Goal: Task Accomplishment & Management: Use online tool/utility

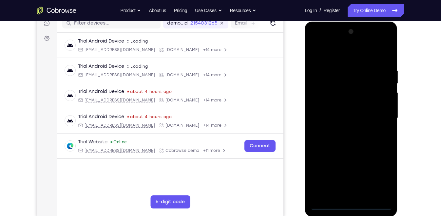
click at [351, 204] on div at bounding box center [351, 118] width 83 height 183
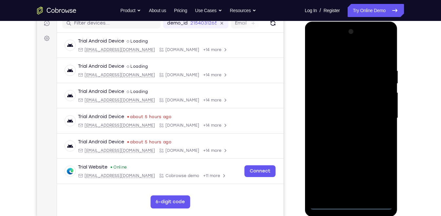
click at [379, 174] on div at bounding box center [351, 118] width 83 height 183
click at [336, 52] on div at bounding box center [351, 118] width 83 height 183
click at [323, 97] on div at bounding box center [351, 118] width 83 height 183
click at [355, 118] on div at bounding box center [351, 118] width 83 height 183
click at [355, 110] on div at bounding box center [351, 118] width 83 height 183
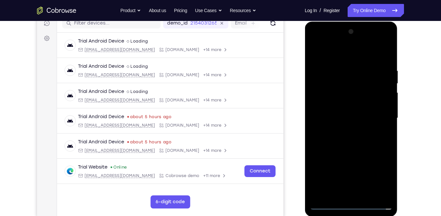
click at [349, 125] on div at bounding box center [351, 118] width 83 height 183
click at [347, 121] on div at bounding box center [351, 118] width 83 height 183
click at [384, 181] on div at bounding box center [351, 118] width 83 height 183
click at [381, 135] on div at bounding box center [351, 118] width 83 height 183
click at [370, 145] on div at bounding box center [351, 118] width 83 height 183
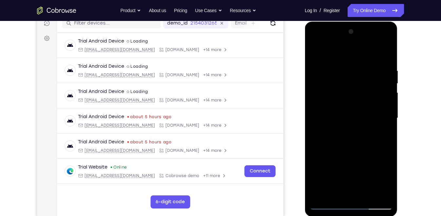
click at [328, 100] on div at bounding box center [351, 118] width 83 height 183
click at [326, 205] on div at bounding box center [351, 118] width 83 height 183
click at [383, 158] on div at bounding box center [351, 118] width 83 height 183
click at [326, 205] on div at bounding box center [351, 118] width 83 height 183
click at [336, 106] on div at bounding box center [351, 118] width 83 height 183
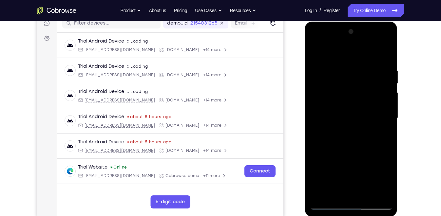
click at [327, 205] on div at bounding box center [351, 118] width 83 height 183
click at [326, 114] on div at bounding box center [351, 118] width 83 height 183
click at [353, 84] on div at bounding box center [351, 118] width 83 height 183
click at [373, 109] on div at bounding box center [351, 118] width 83 height 183
click at [327, 205] on div at bounding box center [351, 118] width 83 height 183
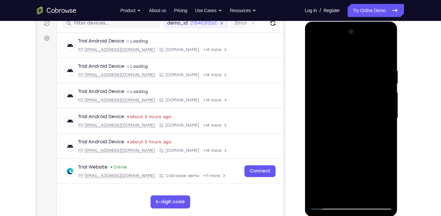
click at [318, 61] on div at bounding box center [351, 118] width 83 height 183
click at [359, 61] on div at bounding box center [351, 118] width 83 height 183
click at [317, 53] on div at bounding box center [351, 118] width 83 height 183
click at [382, 133] on div at bounding box center [351, 118] width 83 height 183
click at [328, 205] on div at bounding box center [351, 118] width 83 height 183
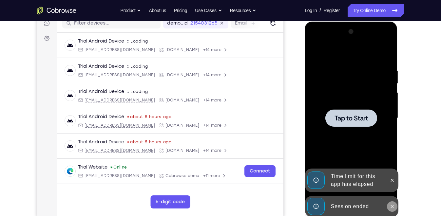
click at [393, 205] on icon at bounding box center [391, 206] width 5 height 5
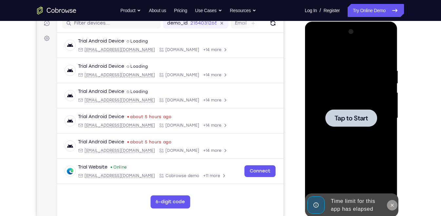
click at [391, 182] on div at bounding box center [351, 118] width 83 height 183
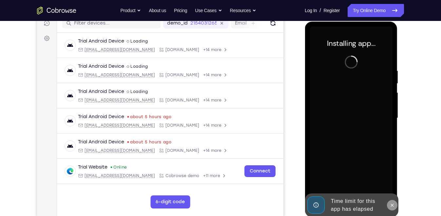
click at [396, 203] on button at bounding box center [392, 205] width 10 height 10
